Goal: Task Accomplishment & Management: Use online tool/utility

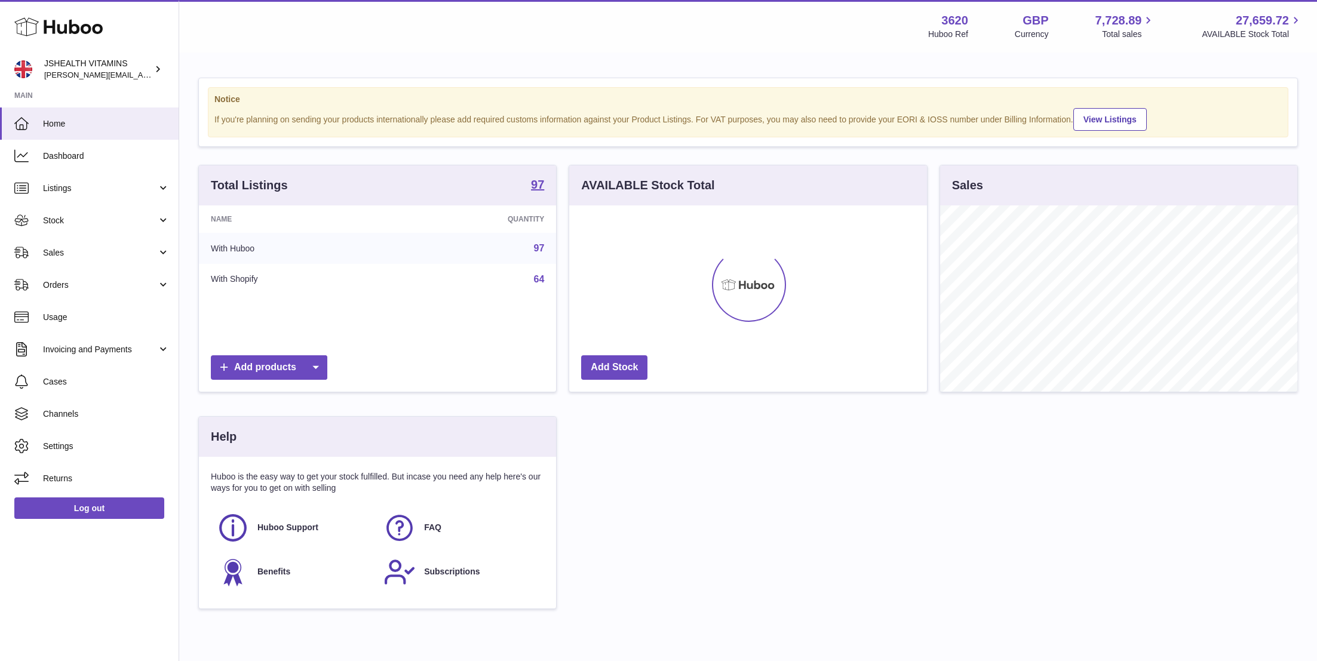
scroll to position [186, 358]
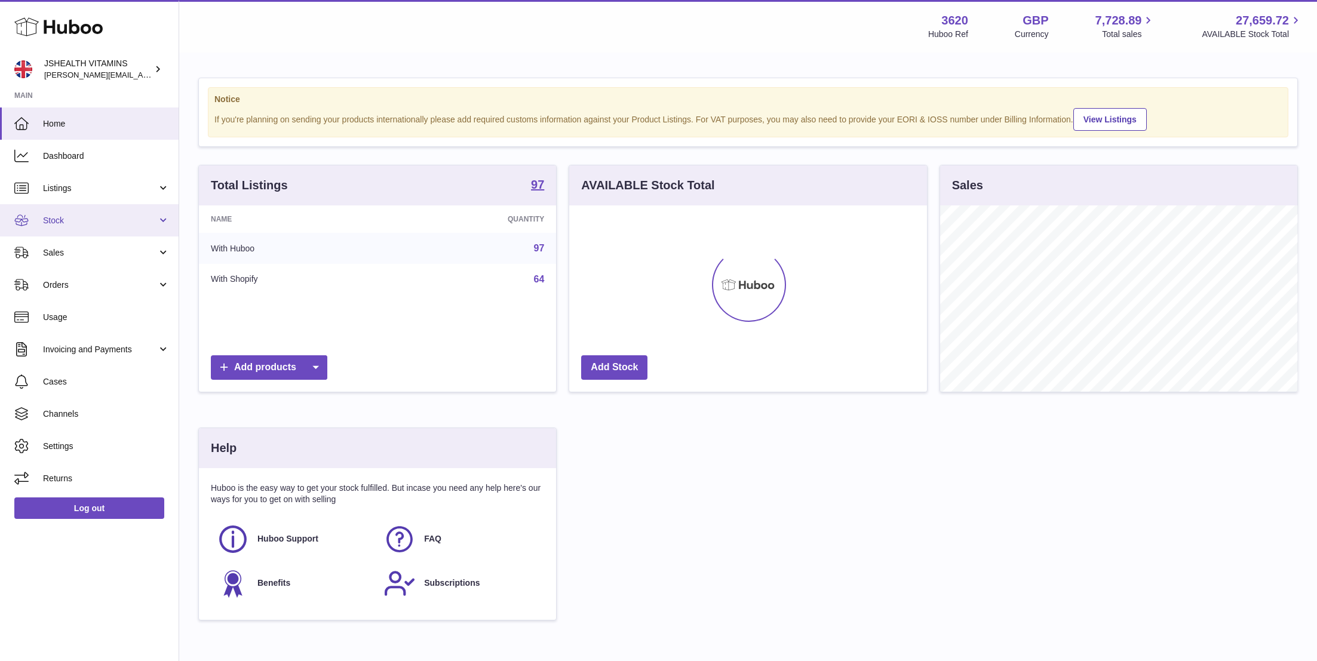
click at [121, 225] on span "Stock" at bounding box center [100, 220] width 114 height 11
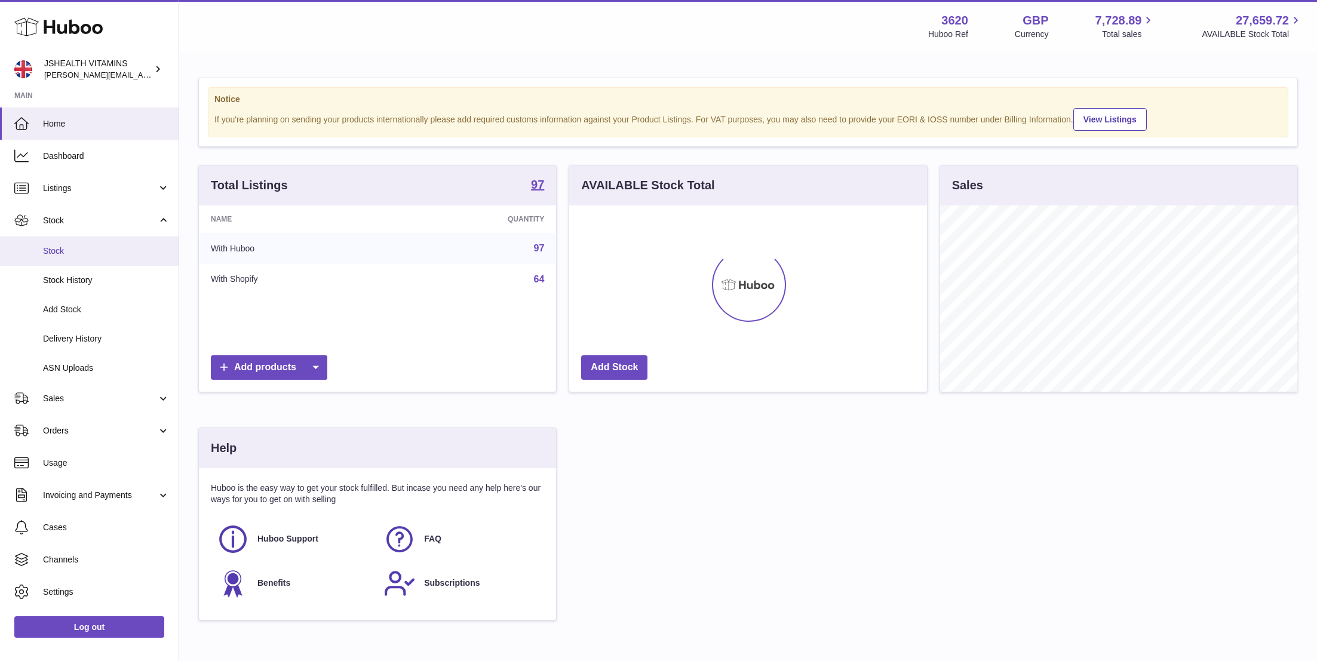
click at [118, 248] on span "Stock" at bounding box center [106, 251] width 127 height 11
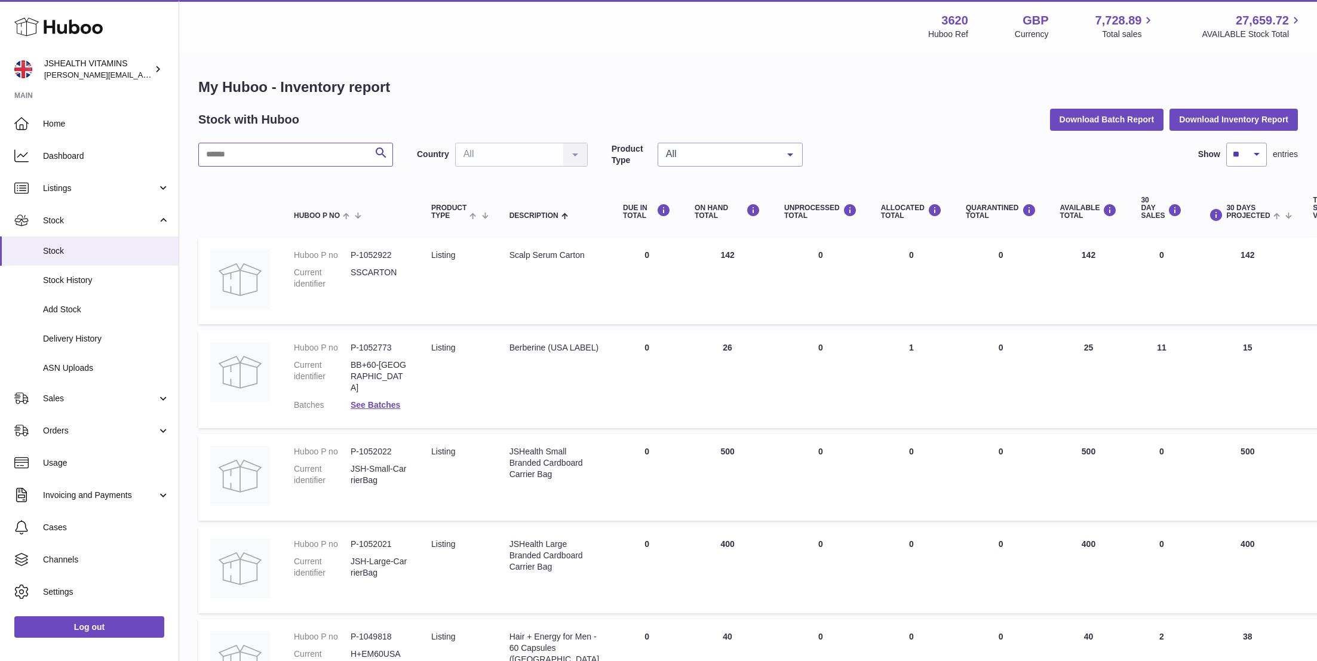
click at [317, 158] on input "text" at bounding box center [295, 155] width 195 height 24
type input "*"
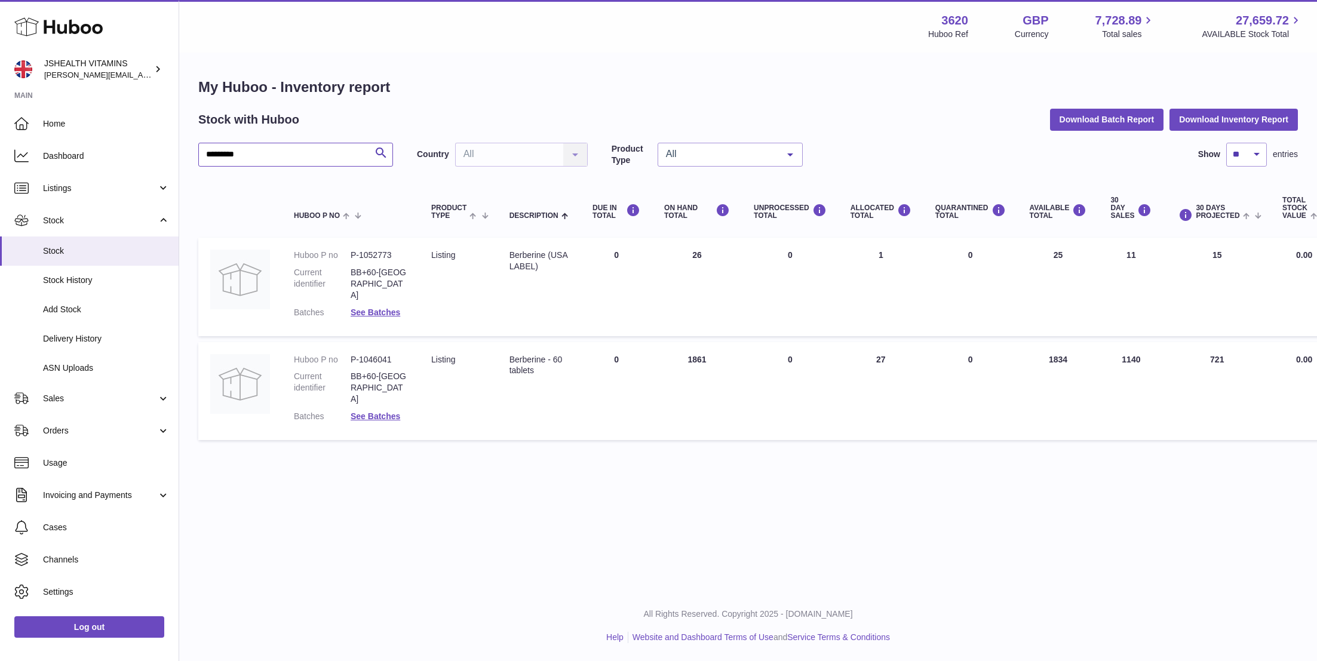
type input "*********"
click at [76, 634] on link "Log out" at bounding box center [89, 628] width 150 height 22
